Goal: Task Accomplishment & Management: Manage account settings

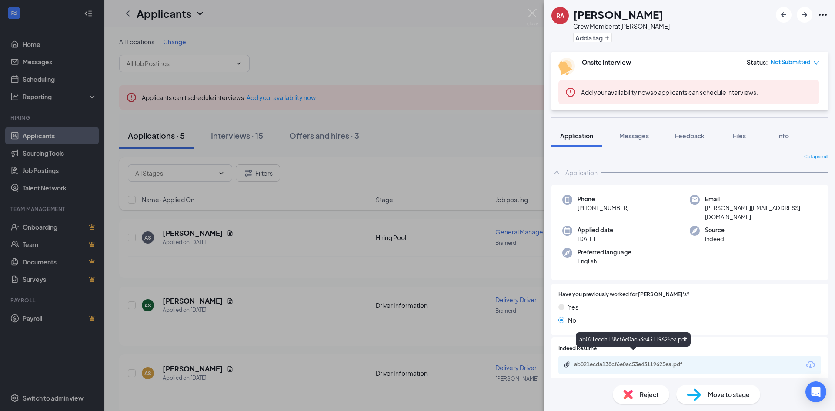
click at [612, 361] on div "ab021ecda138cf6e0ac53e43119625ea.pdf" at bounding box center [635, 364] width 122 height 7
click at [469, 63] on div "RA Riley Abercrombie Crew Member at Baxter Add a tag Onsite Interview Status : …" at bounding box center [417, 205] width 835 height 411
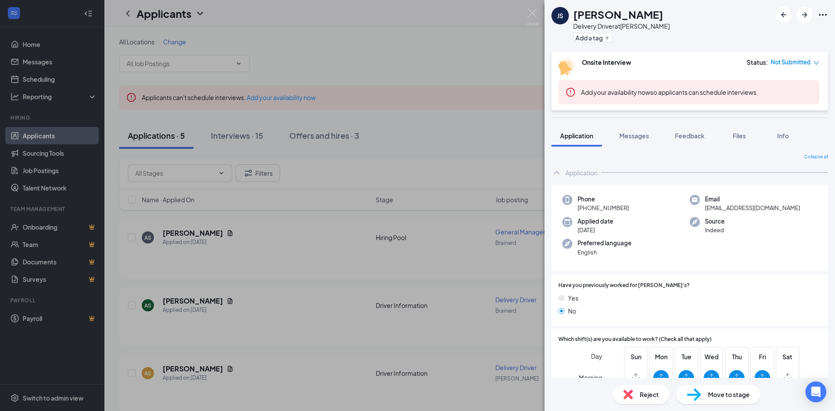
click at [517, 134] on div "JS [PERSON_NAME] Delivery Driver at [PERSON_NAME] Add a tag Onsite Interview St…" at bounding box center [417, 205] width 835 height 411
